Goal: Check status: Check status

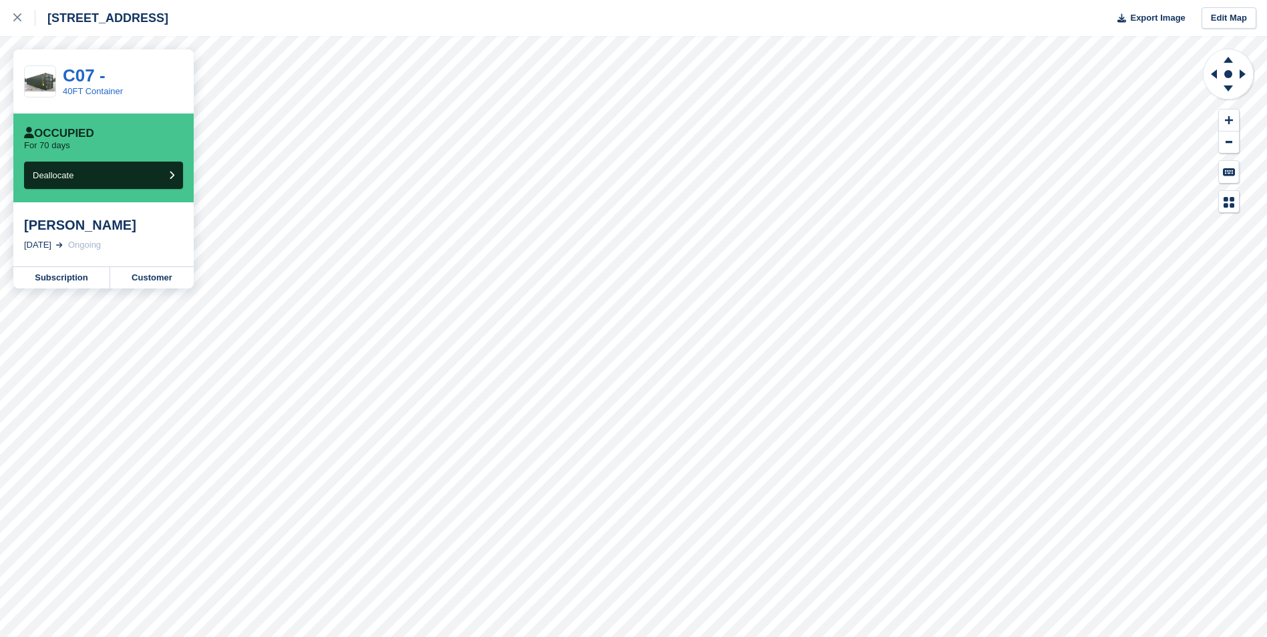
click at [101, 235] on div "[PERSON_NAME] [DATE] Ongoing" at bounding box center [103, 234] width 180 height 64
click at [73, 284] on link "Subscription" at bounding box center [61, 277] width 97 height 21
click at [1231, 75] on circle at bounding box center [1228, 74] width 8 height 8
